Goal: Task Accomplishment & Management: Manage account settings

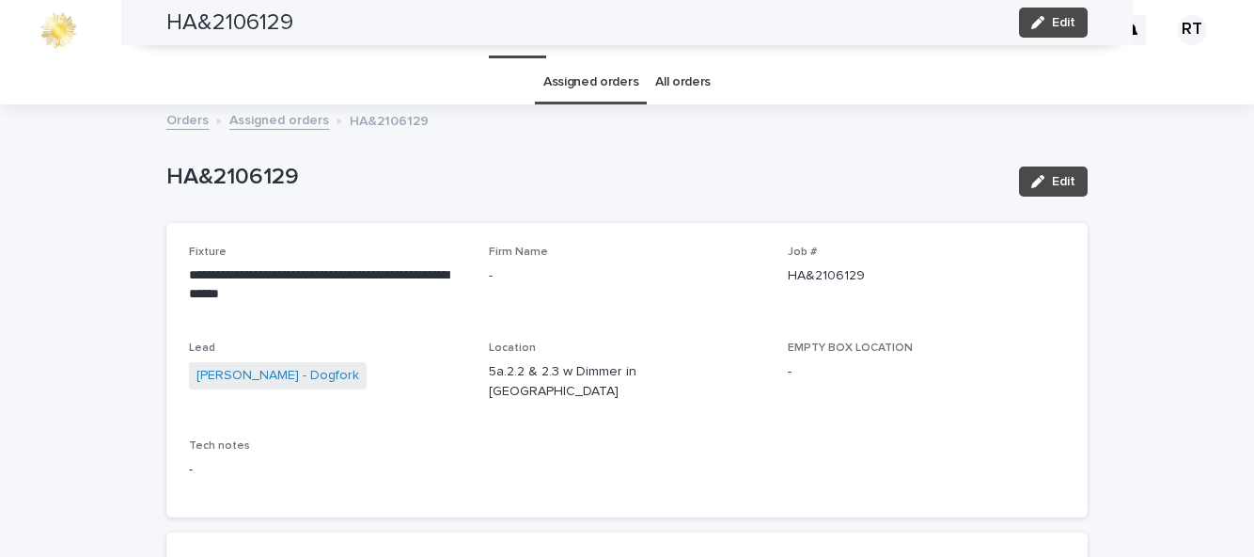
click at [1057, 21] on span "Edit" at bounding box center [1064, 22] width 24 height 13
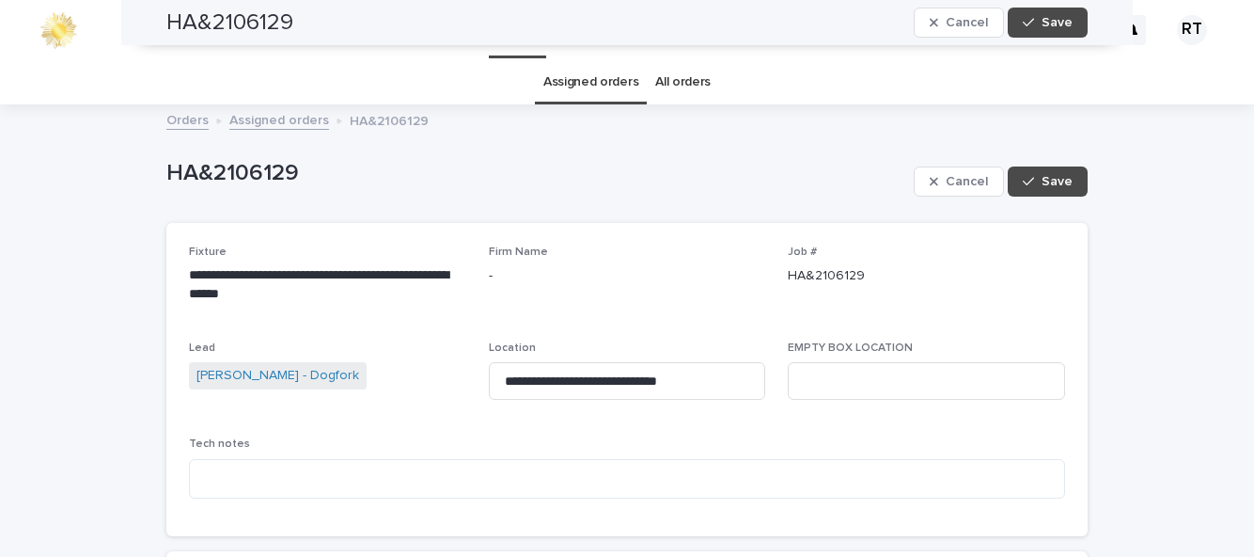
scroll to position [895, 0]
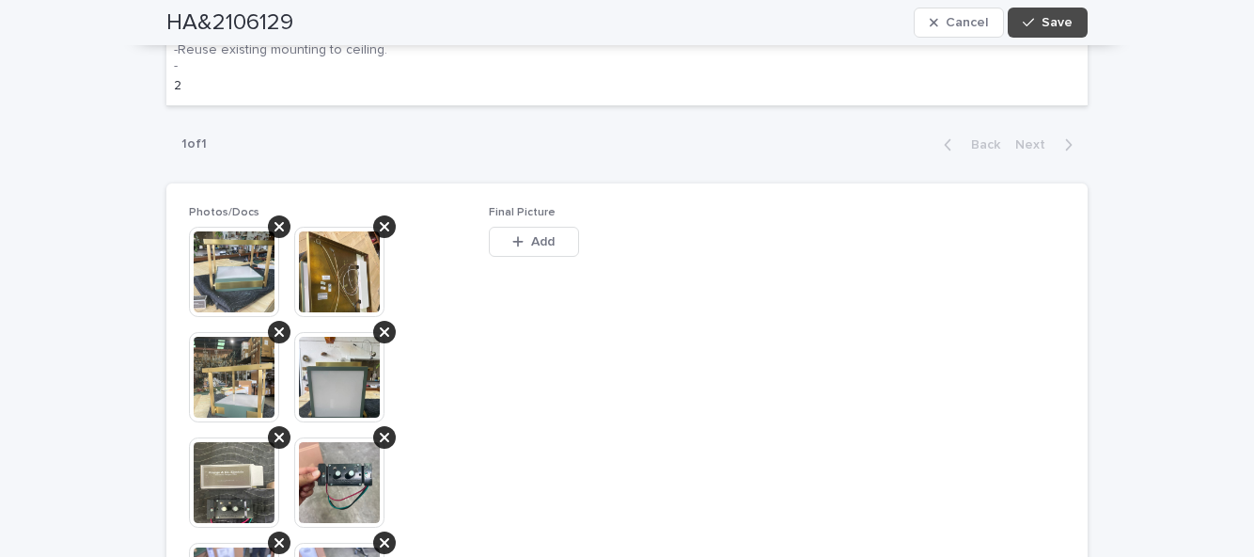
click at [545, 227] on button "Add" at bounding box center [534, 242] width 90 height 30
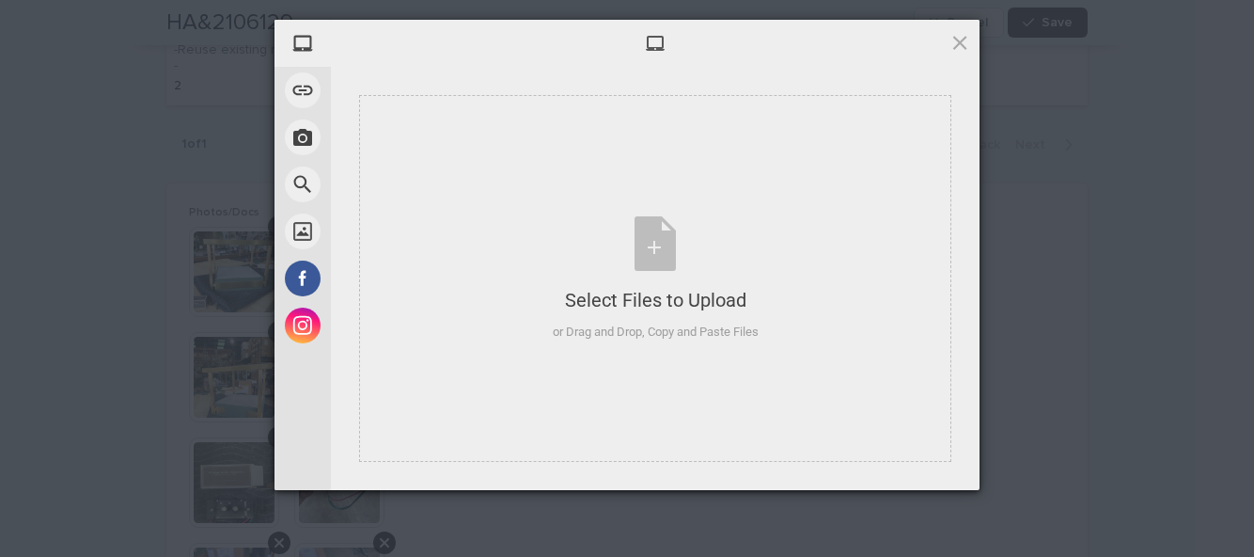
click at [656, 273] on div "Select Files to Upload or Drag and Drop, Copy and Paste Files" at bounding box center [656, 278] width 206 height 125
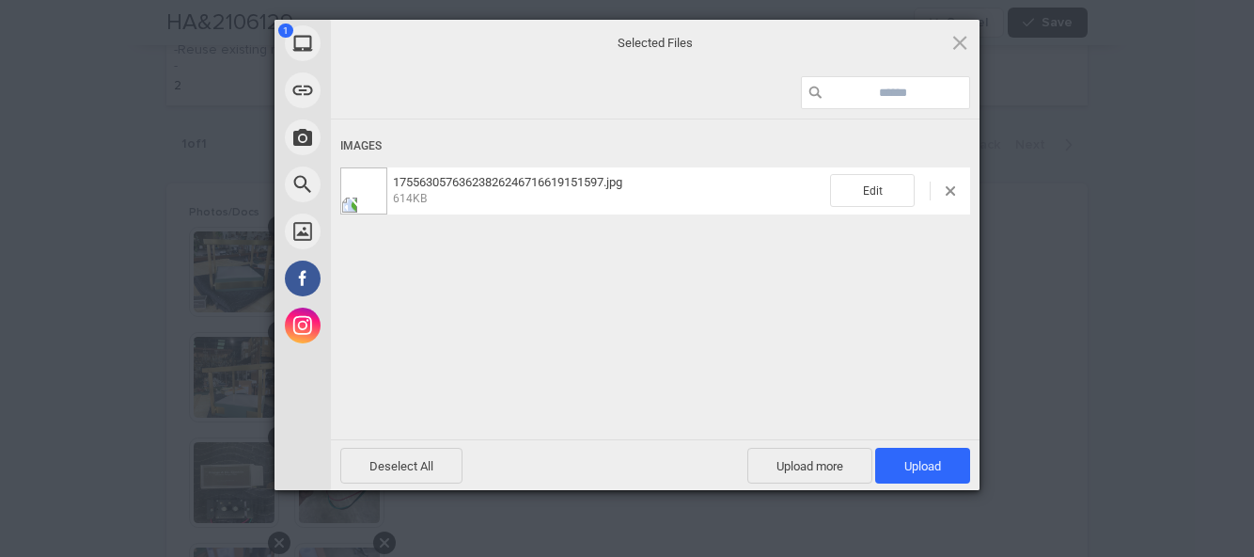
click at [923, 465] on span "Upload 1" at bounding box center [923, 466] width 37 height 14
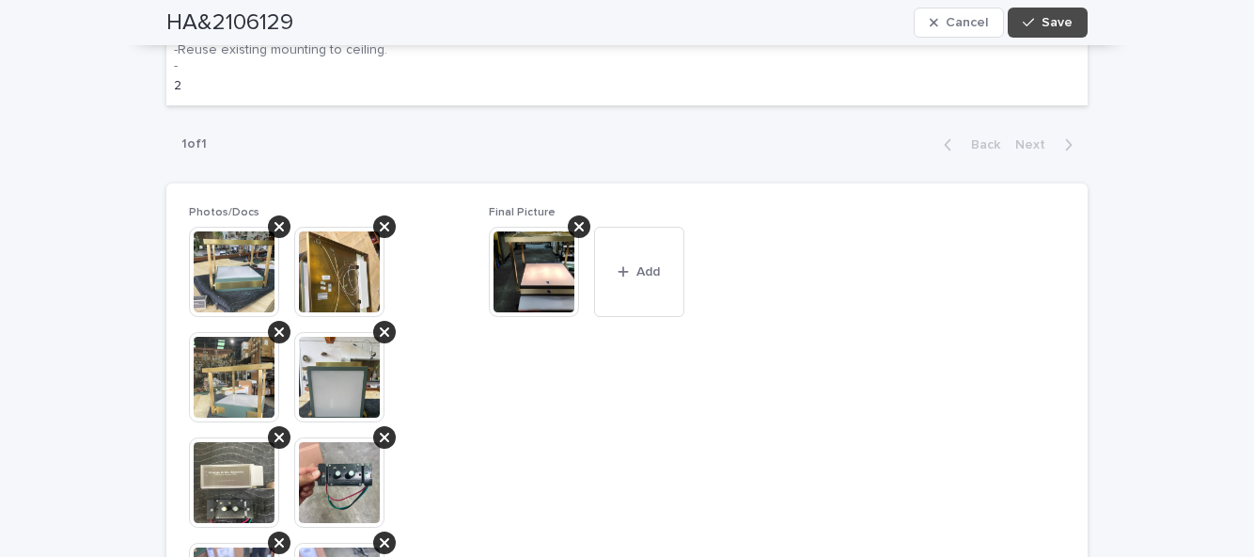
click at [642, 258] on button "Add" at bounding box center [639, 272] width 90 height 90
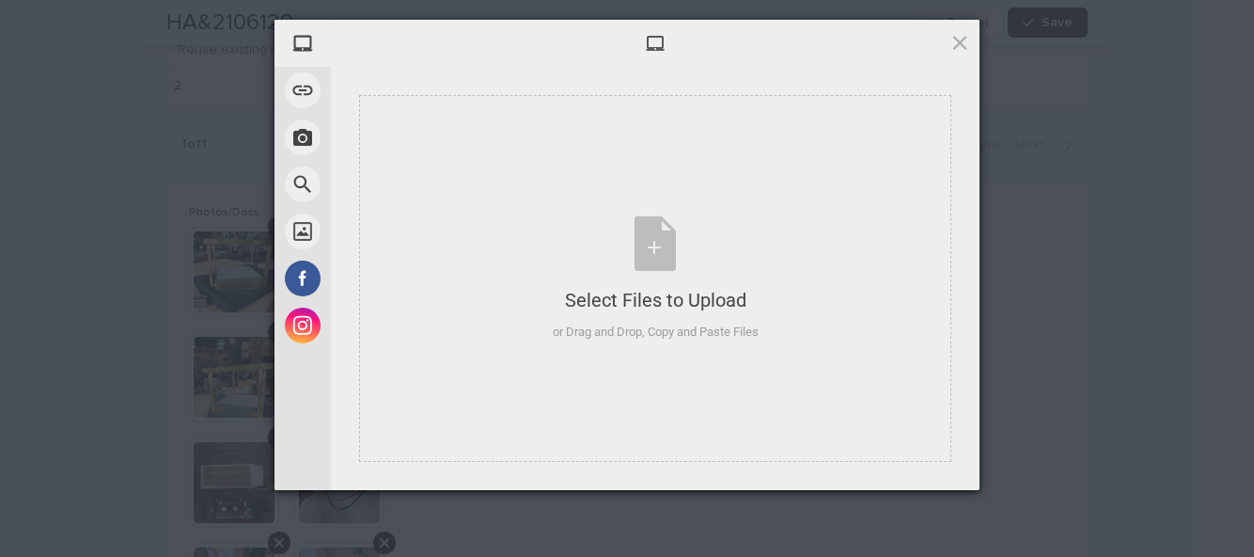
click at [713, 303] on div "Select Files to Upload" at bounding box center [656, 300] width 206 height 26
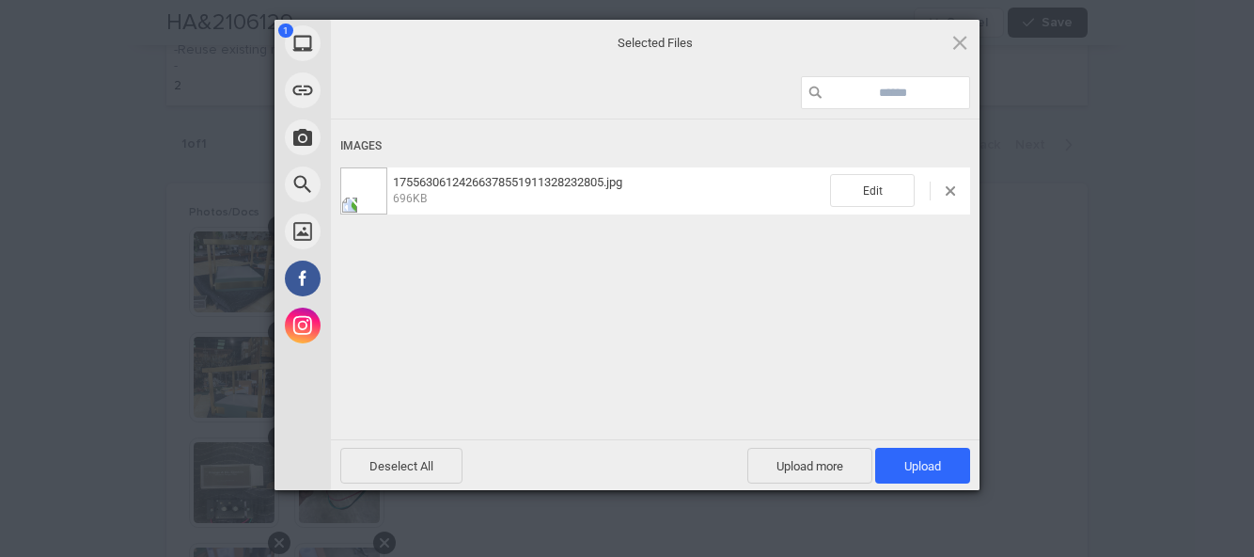
click at [941, 473] on span "Upload 1" at bounding box center [923, 466] width 95 height 36
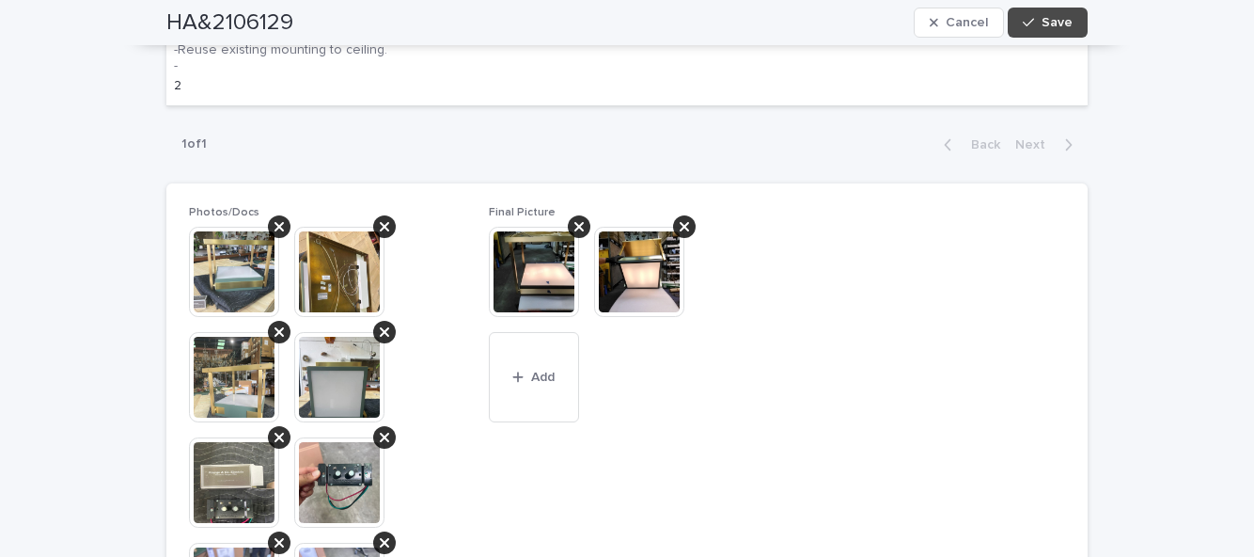
click at [1054, 26] on span "Save" at bounding box center [1057, 22] width 31 height 13
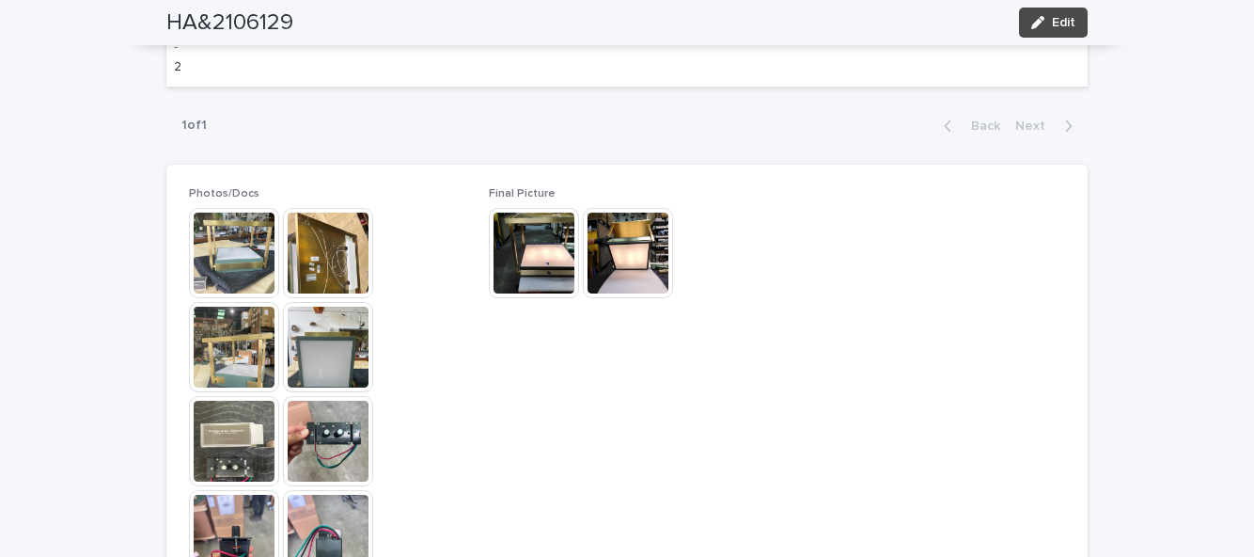
scroll to position [791, 0]
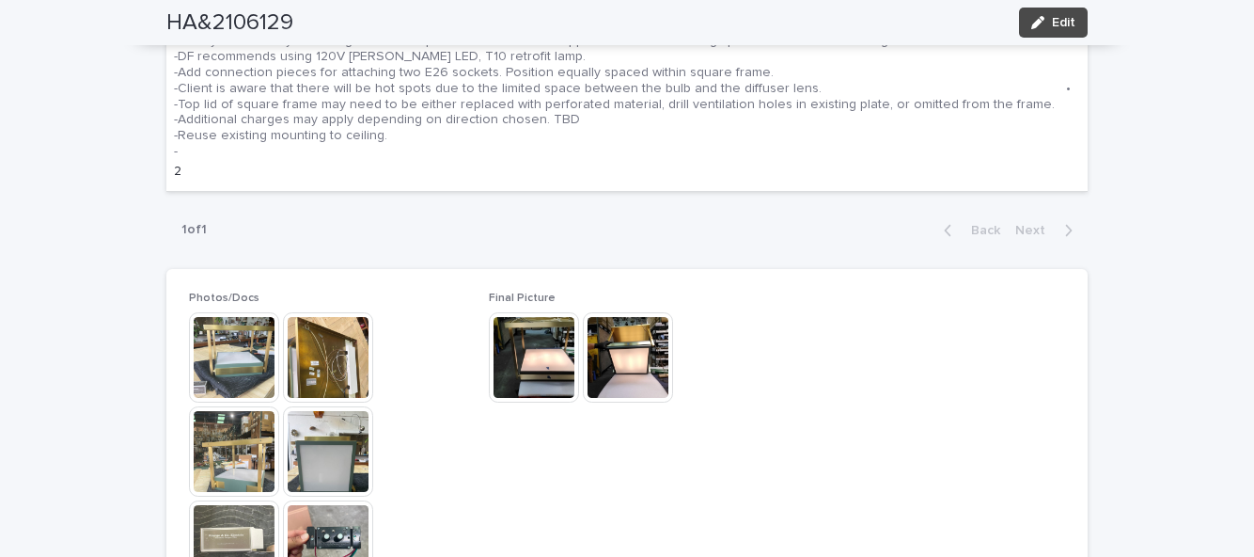
click at [1065, 26] on span "Edit" at bounding box center [1064, 22] width 24 height 13
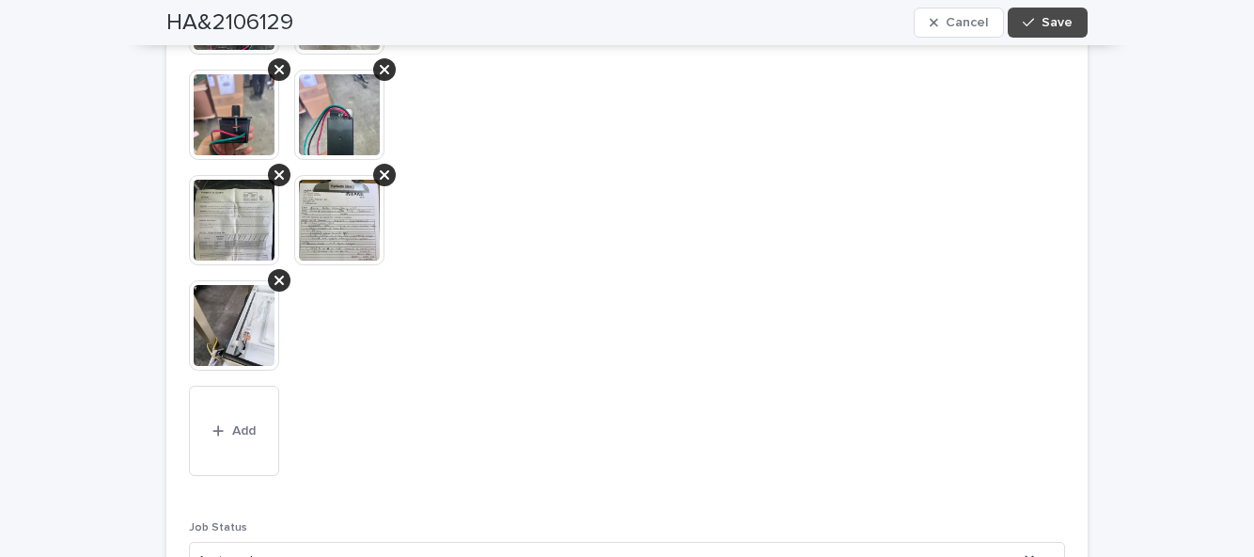
scroll to position [1379, 0]
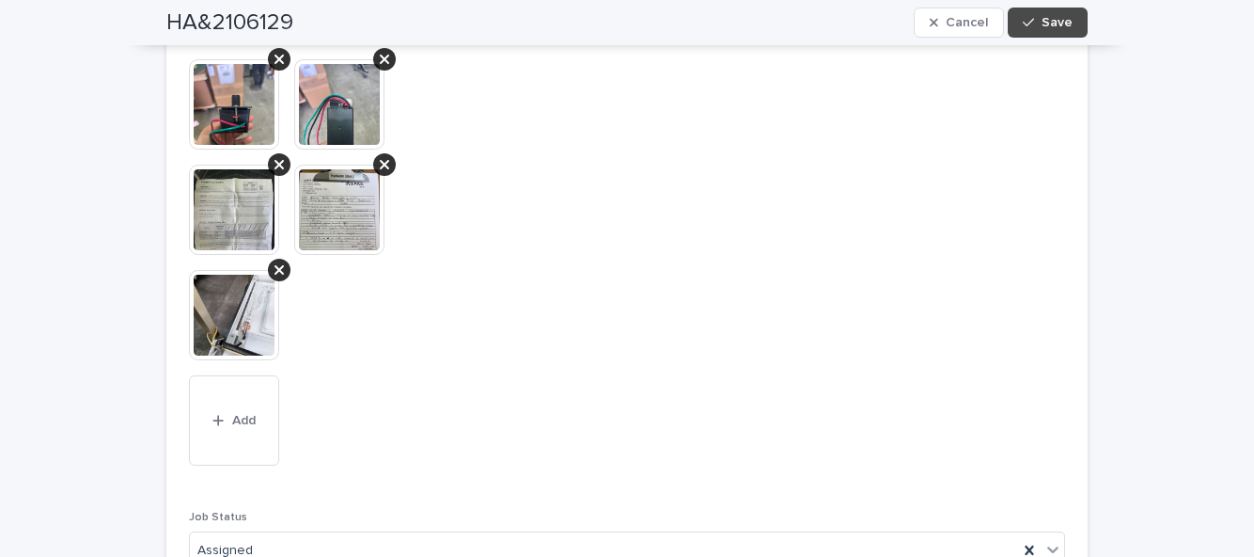
click at [243, 414] on span "Add" at bounding box center [244, 420] width 24 height 13
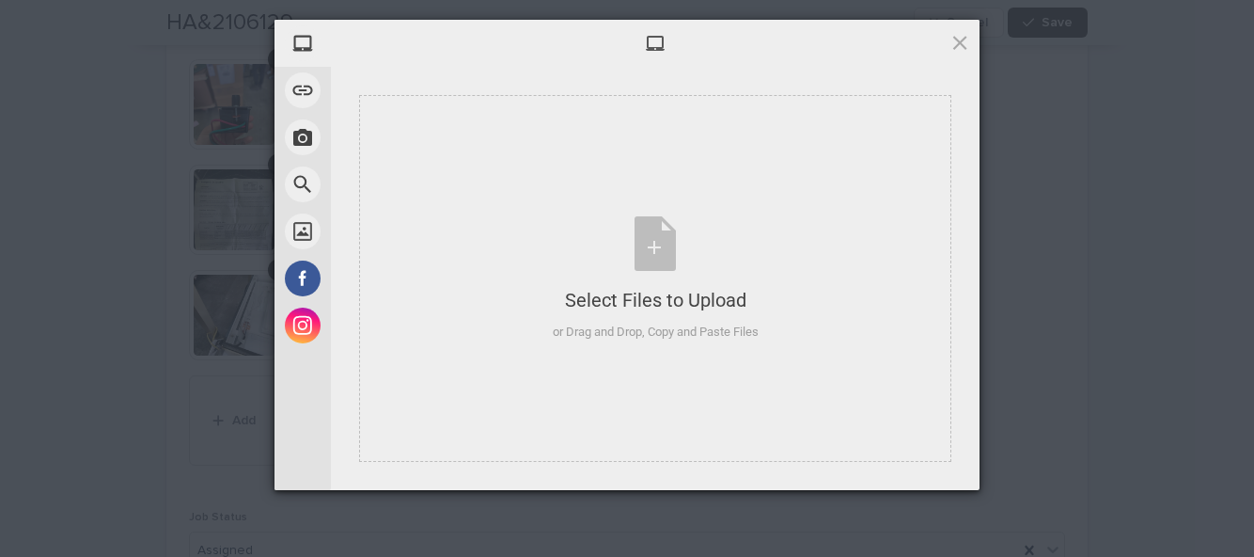
click at [651, 249] on div "Select Files to Upload or Drag and Drop, Copy and Paste Files" at bounding box center [656, 278] width 206 height 125
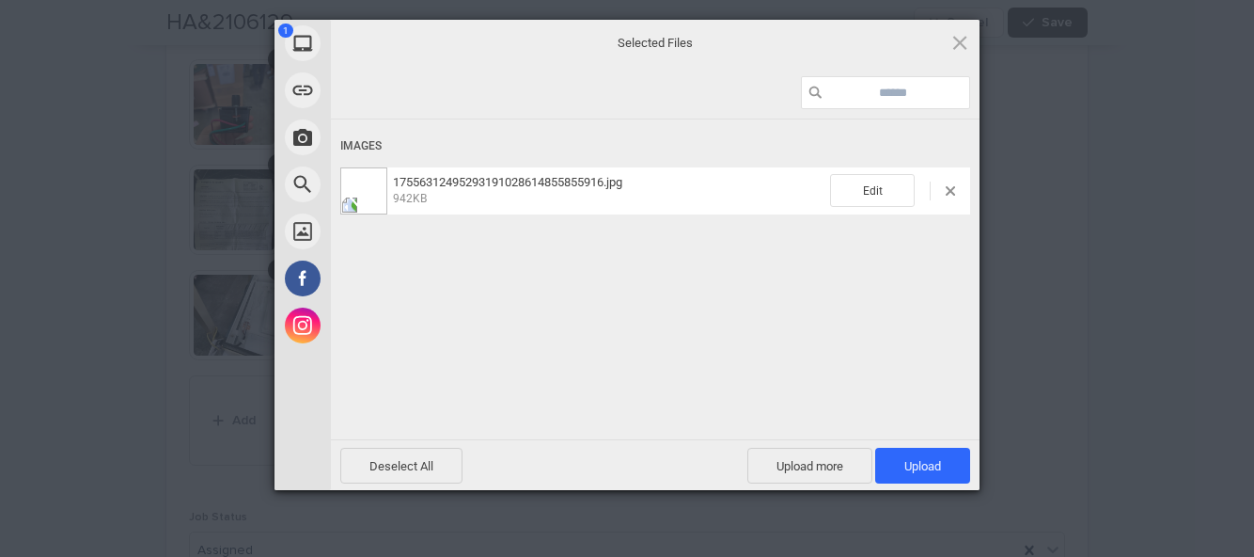
click at [942, 457] on span "Upload 1" at bounding box center [923, 466] width 95 height 36
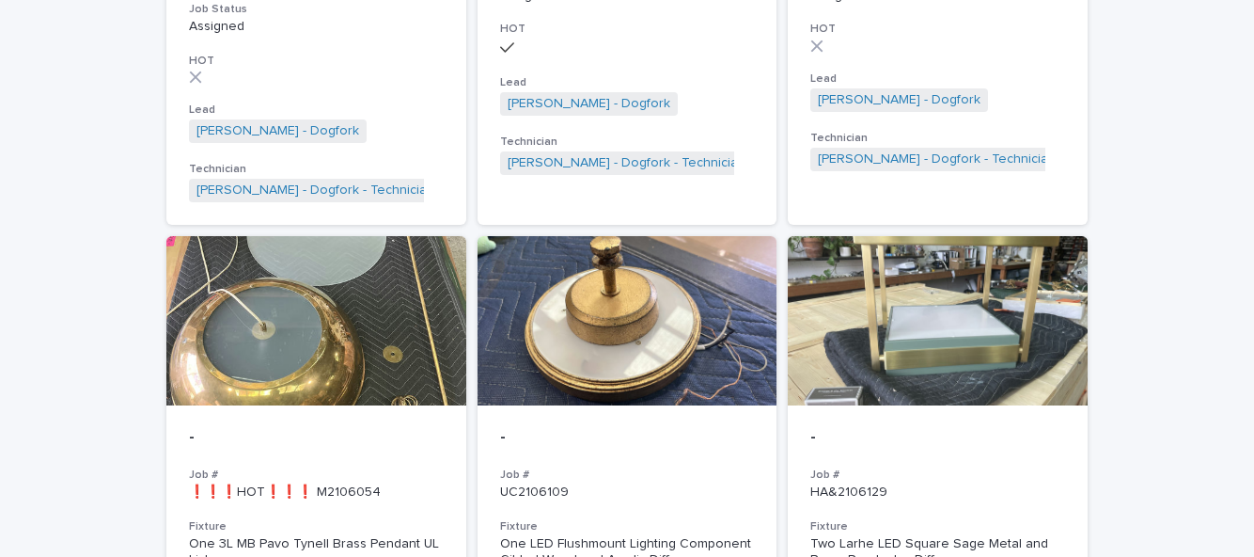
scroll to position [604, 0]
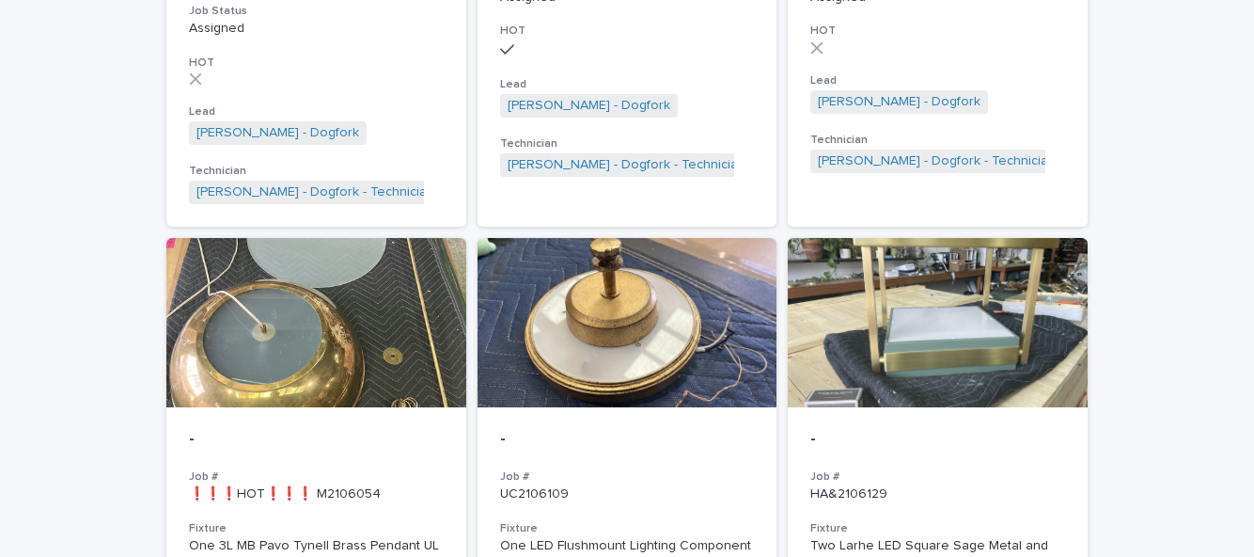
click at [959, 486] on p "HA&2106129" at bounding box center [938, 494] width 255 height 16
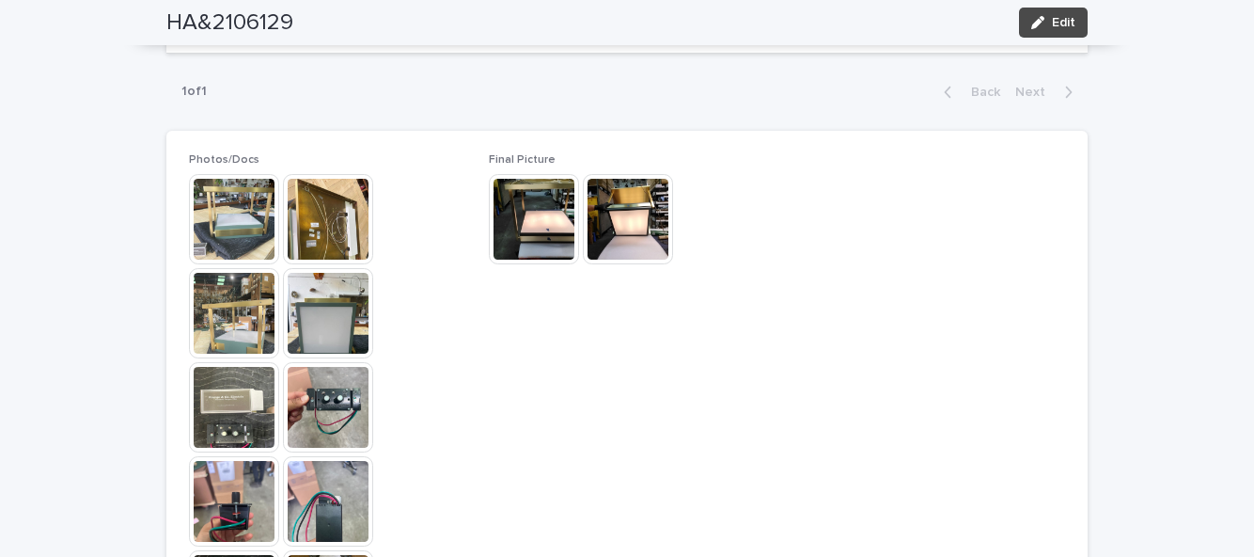
scroll to position [930, 0]
click at [1049, 38] on div "HA&2106129 Edit" at bounding box center [627, 22] width 922 height 45
click at [1051, 32] on button "Edit" at bounding box center [1053, 23] width 69 height 30
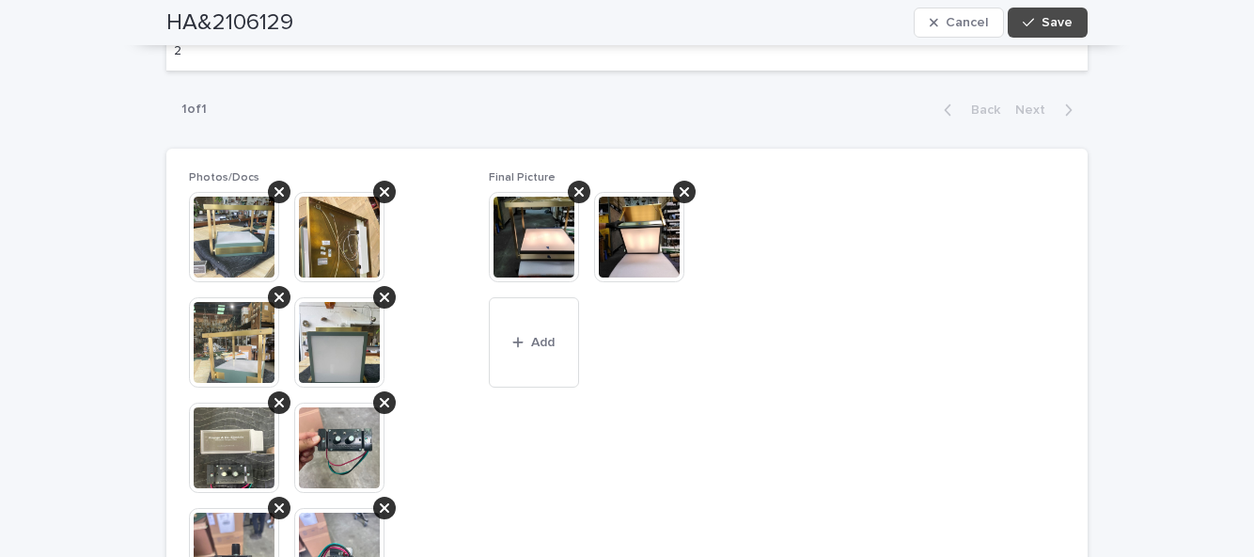
scroll to position [1034, 0]
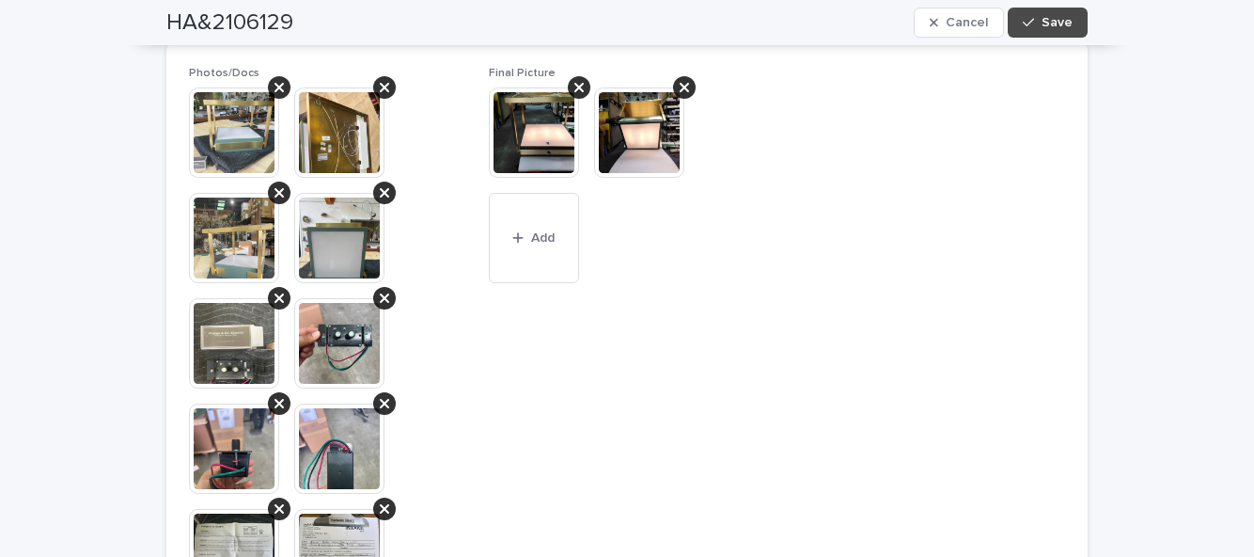
click at [547, 230] on button "Add" at bounding box center [534, 238] width 90 height 90
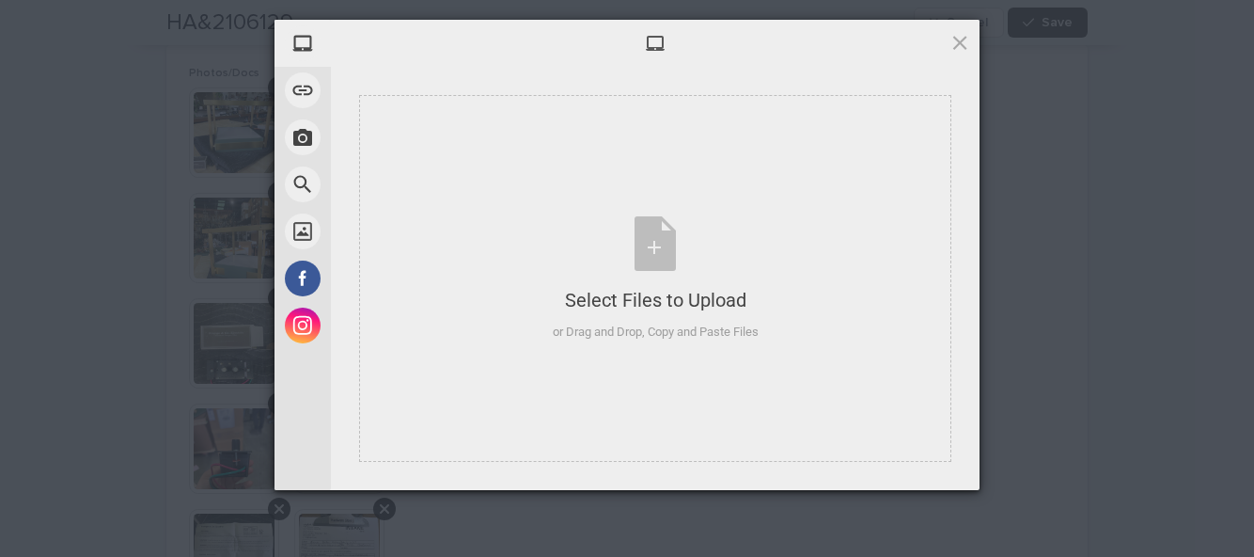
click at [655, 253] on div "Select Files to Upload or Drag and Drop, Copy and Paste Files" at bounding box center [656, 278] width 206 height 125
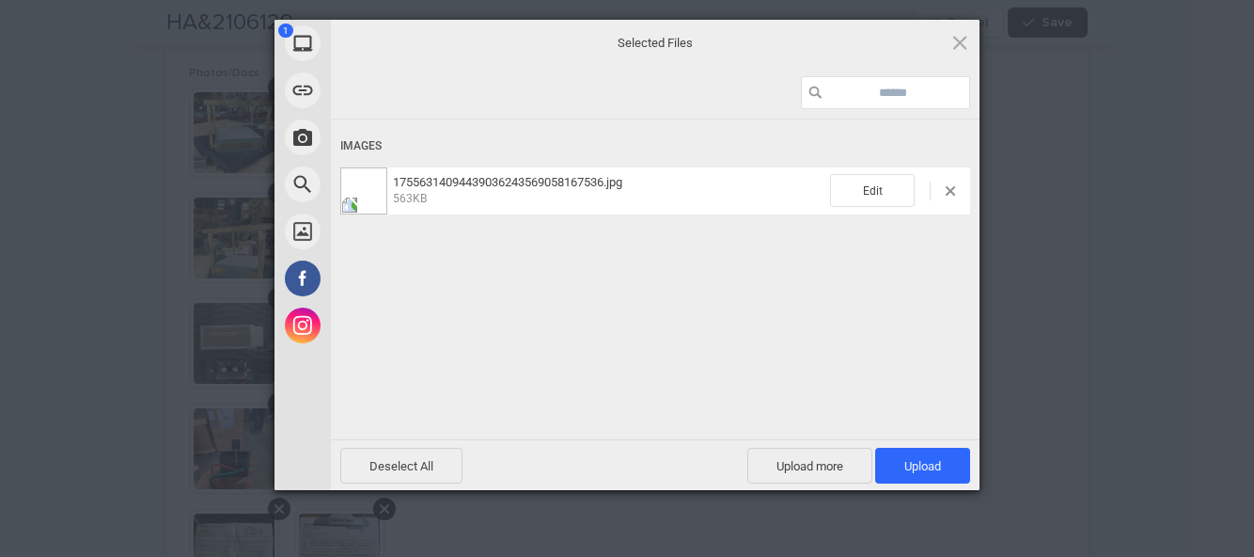
click at [932, 465] on span "Upload 1" at bounding box center [923, 466] width 37 height 14
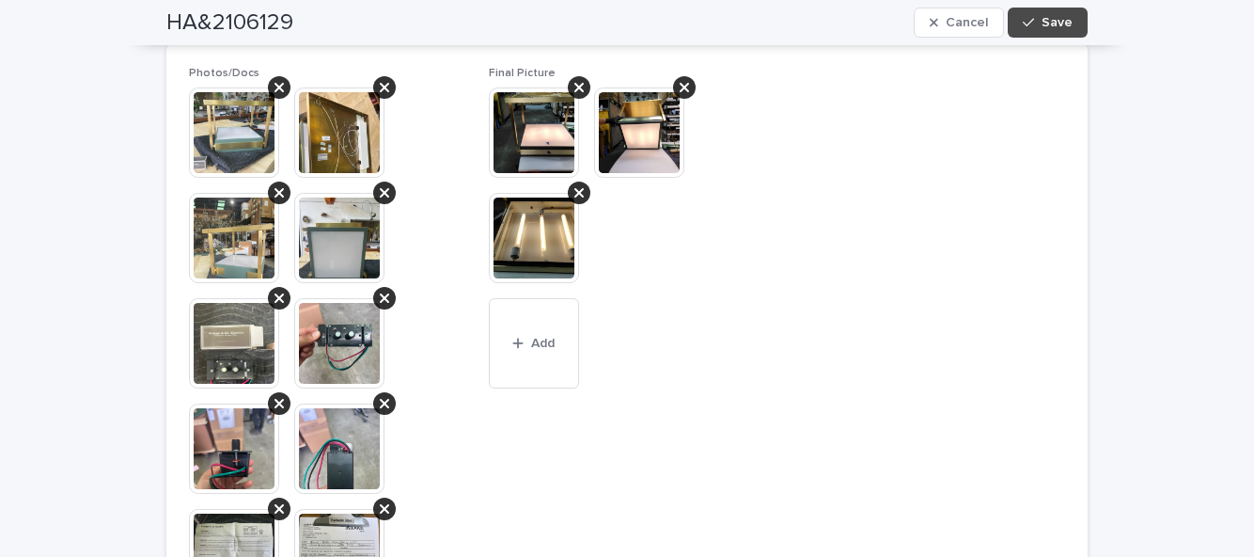
click at [1067, 39] on div "HA&2106129 Cancel Save" at bounding box center [627, 22] width 922 height 45
click at [1047, 10] on button "Save" at bounding box center [1048, 23] width 80 height 30
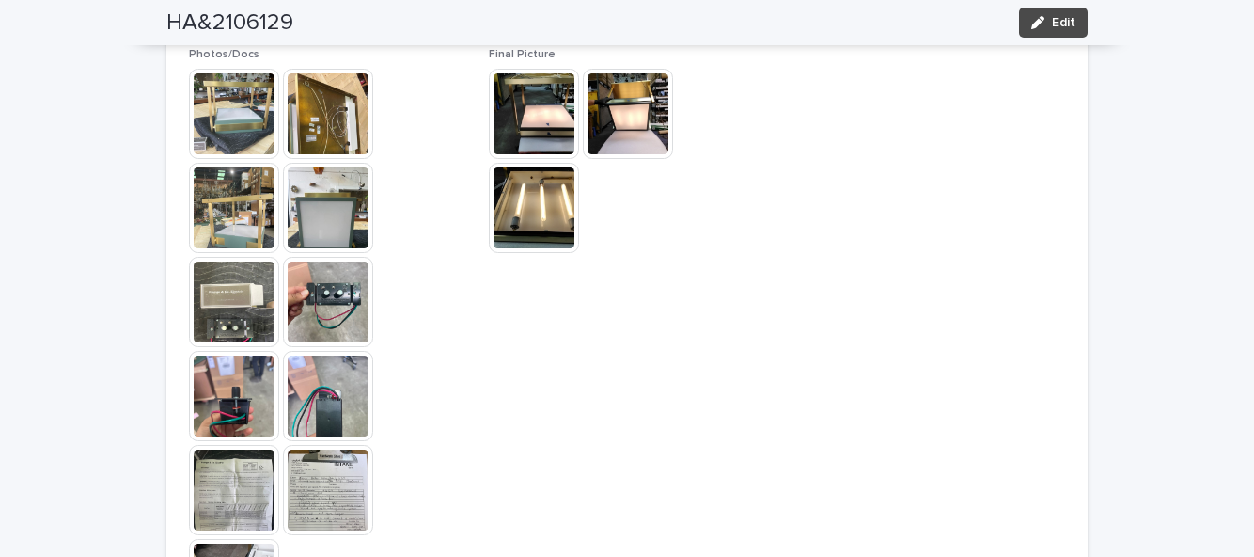
scroll to position [930, 0]
